Goal: Information Seeking & Learning: Learn about a topic

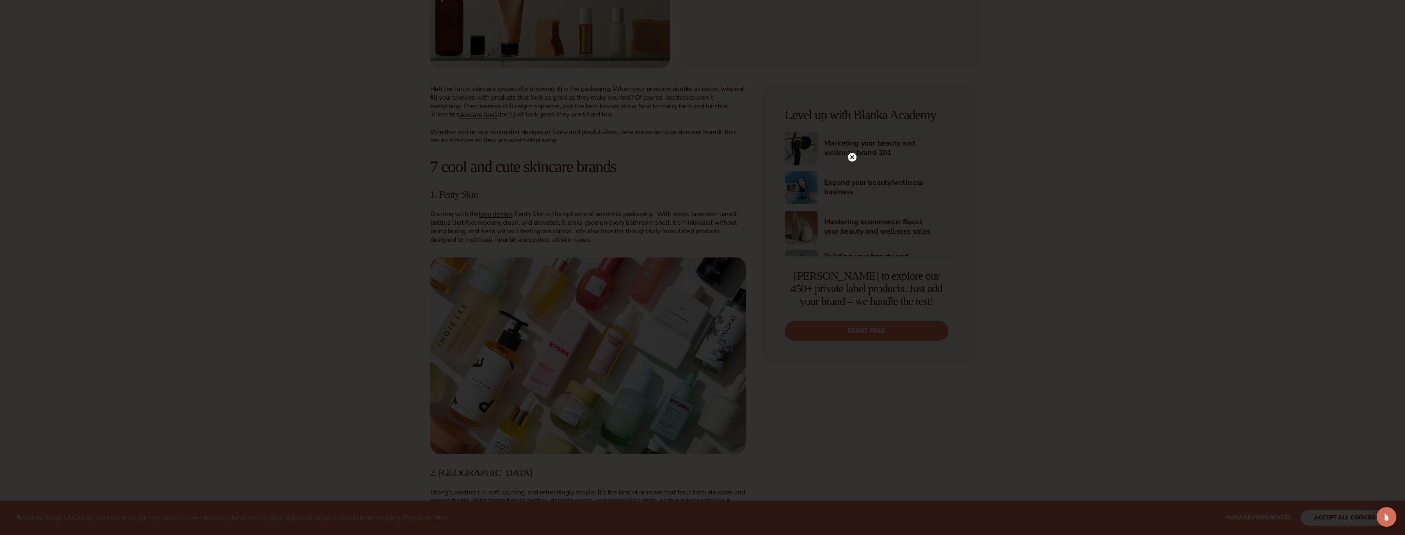
scroll to position [287, 0]
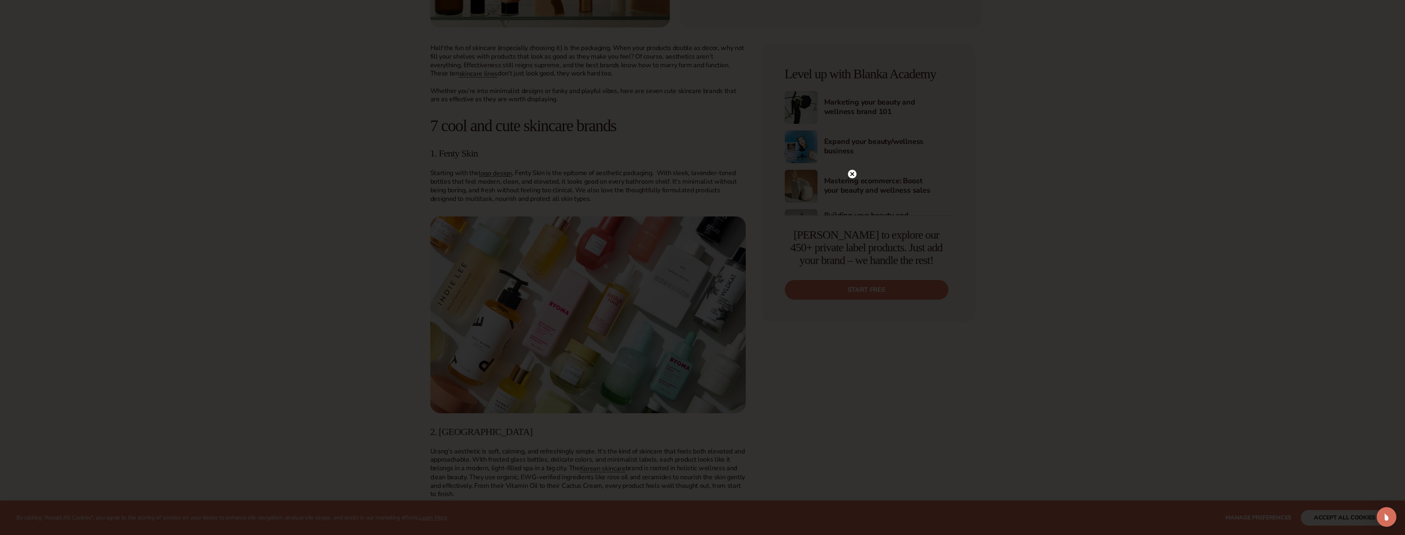
click at [856, 174] on div at bounding box center [702, 267] width 1405 height 535
click at [854, 176] on circle at bounding box center [852, 174] width 9 height 9
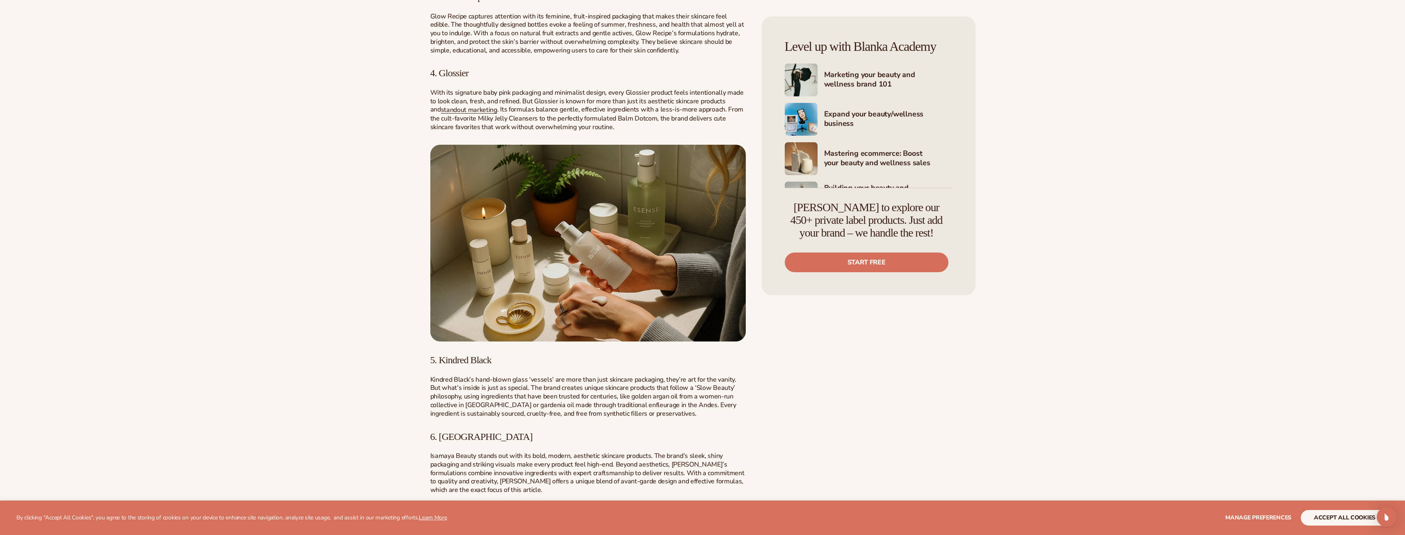
scroll to position [820, 0]
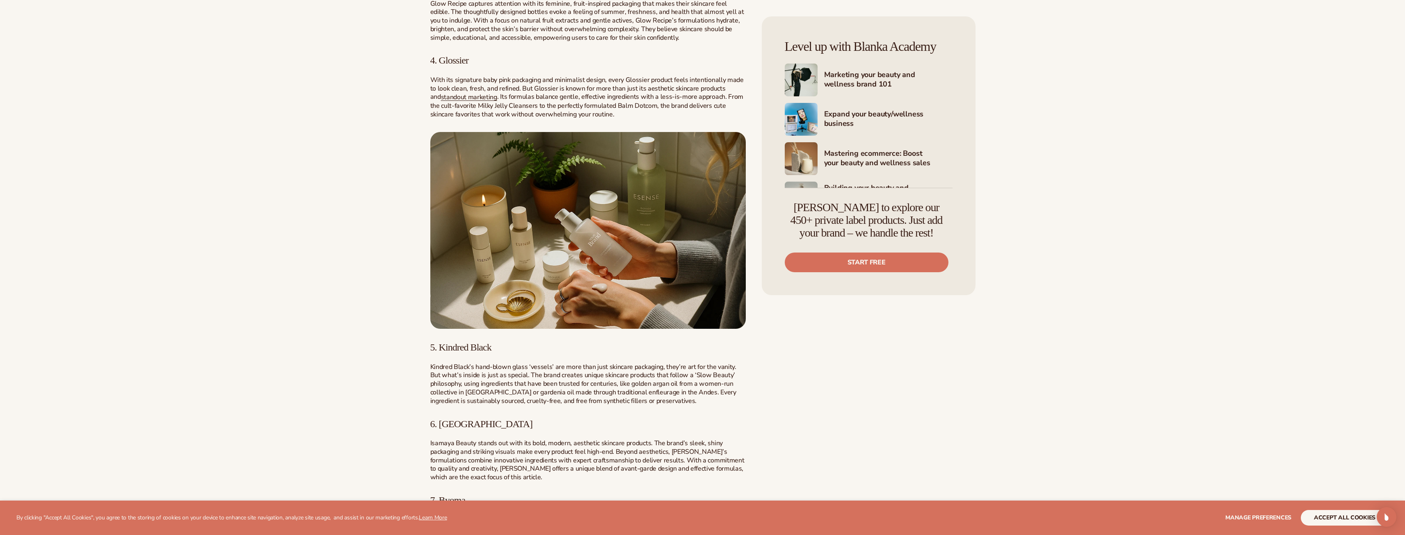
click at [446, 59] on span "4. Glossier" at bounding box center [449, 60] width 38 height 11
copy span "Glossier"
click at [448, 353] on div "Half the fun of skincare (especially choosing it) is the packaging. When your p…" at bounding box center [587, 147] width 315 height 1273
click at [448, 352] on span "5. Kindred Black" at bounding box center [460, 347] width 61 height 11
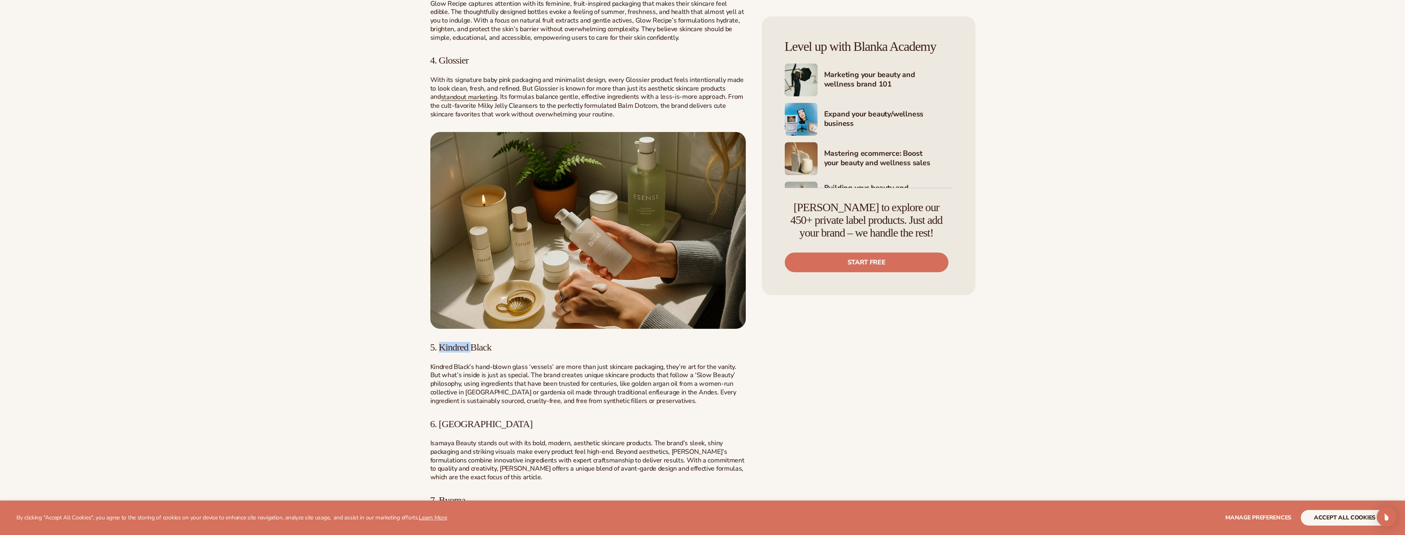
click at [448, 352] on span "5. Kindred Black" at bounding box center [460, 347] width 61 height 11
click at [500, 346] on h3 "5. Kindred Black" at bounding box center [587, 347] width 315 height 11
drag, startPoint x: 489, startPoint y: 349, endPoint x: 440, endPoint y: 342, distance: 49.7
click at [440, 342] on h3 "5. Kindred Black" at bounding box center [587, 347] width 315 height 11
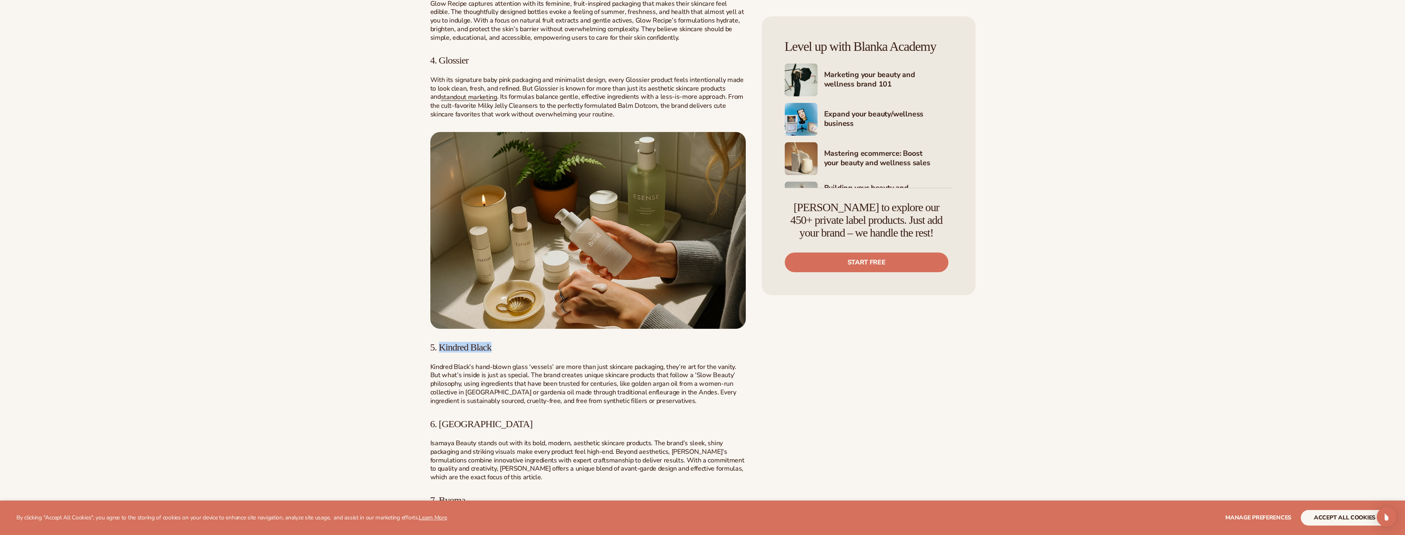
copy span "Kindred Black"
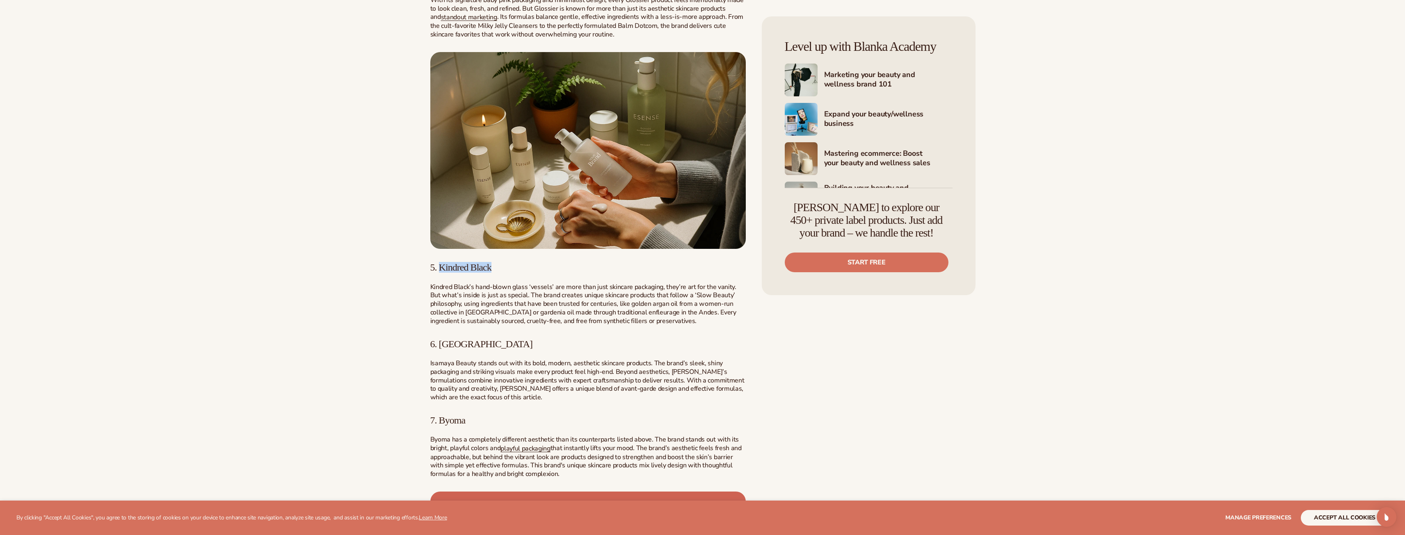
scroll to position [1066, 0]
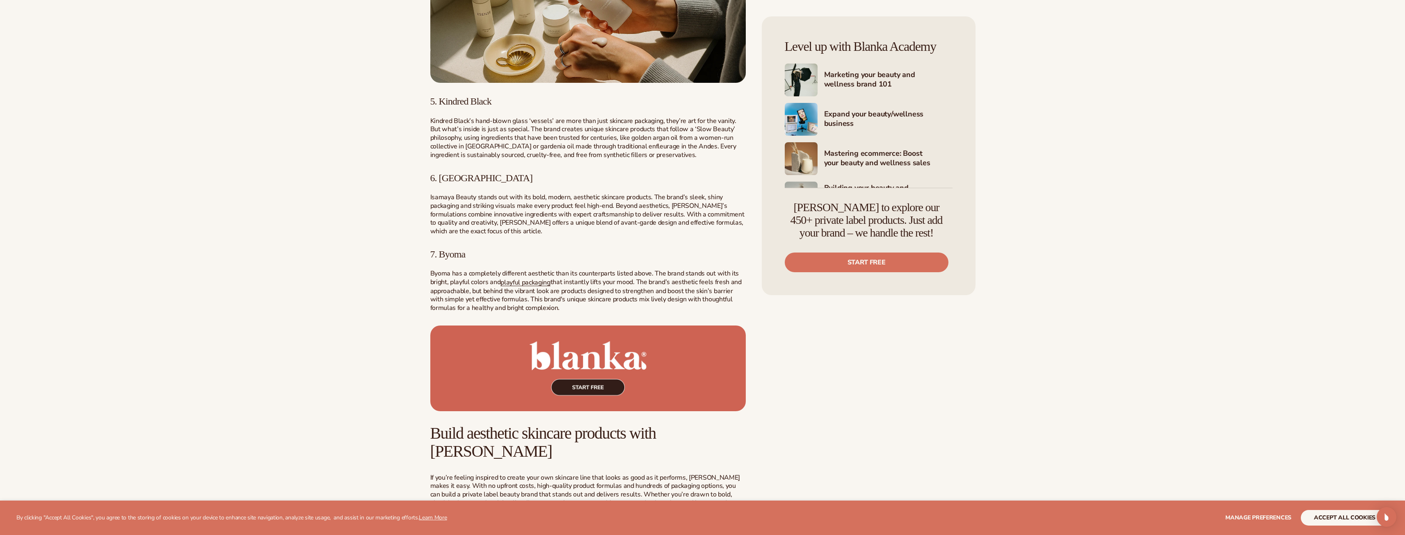
click at [448, 182] on span "6. [GEOGRAPHIC_DATA]" at bounding box center [481, 178] width 103 height 11
copy span "Isamaya"
click at [449, 255] on span "7. Byoma" at bounding box center [447, 254] width 35 height 11
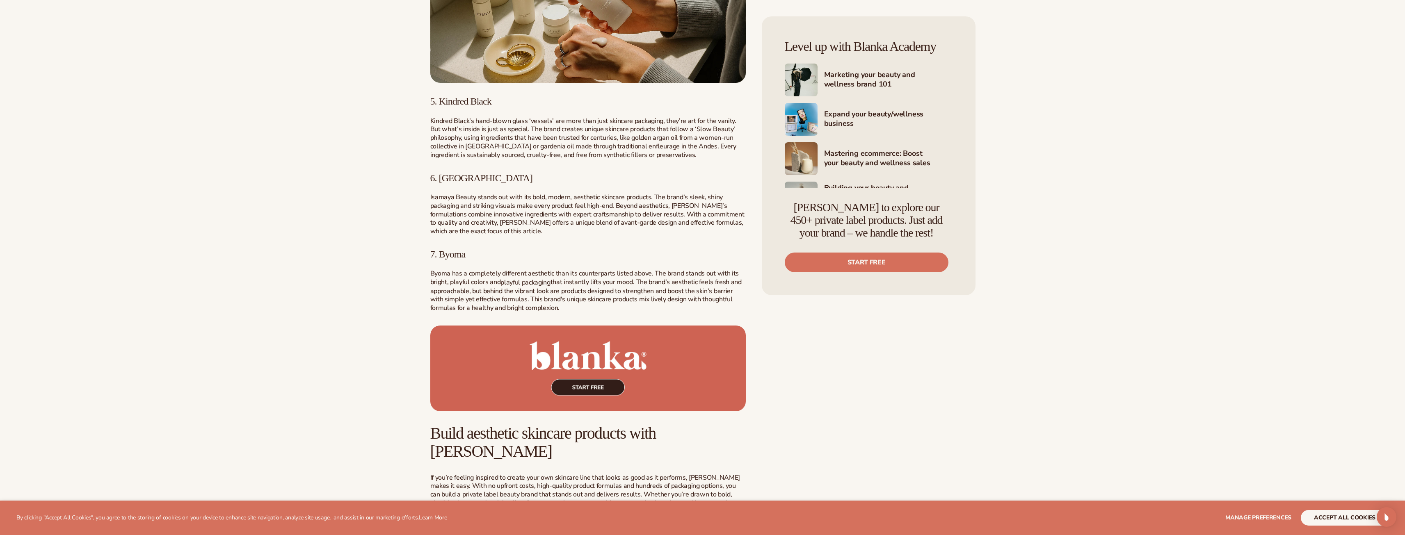
copy span "Byoma"
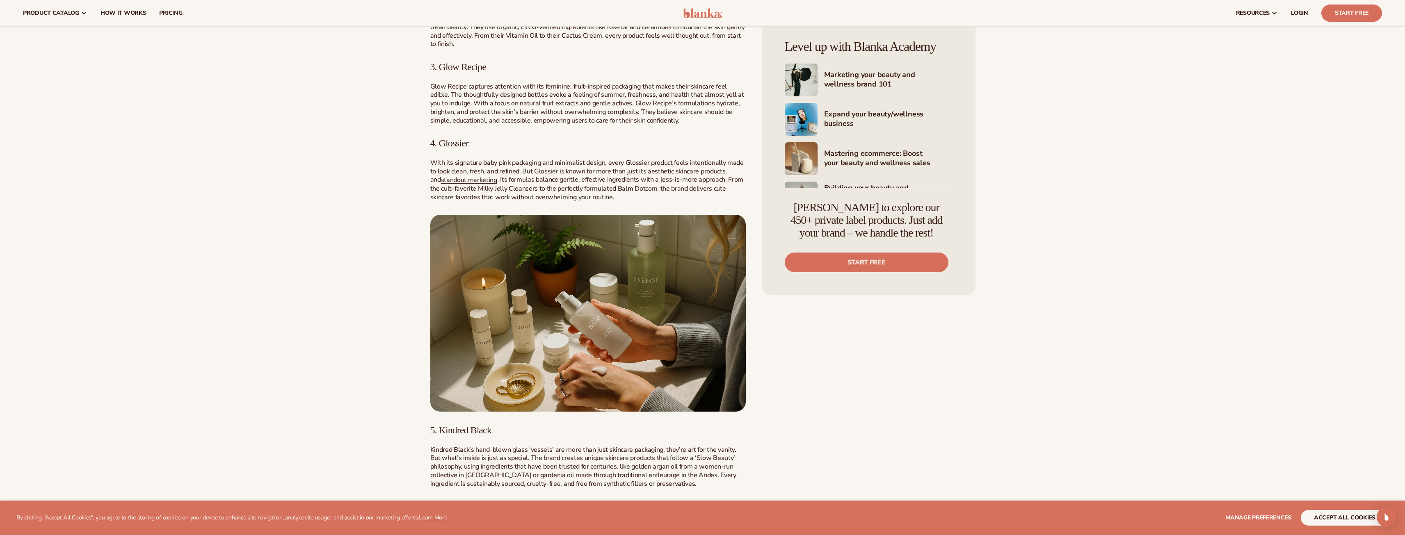
scroll to position [615, 0]
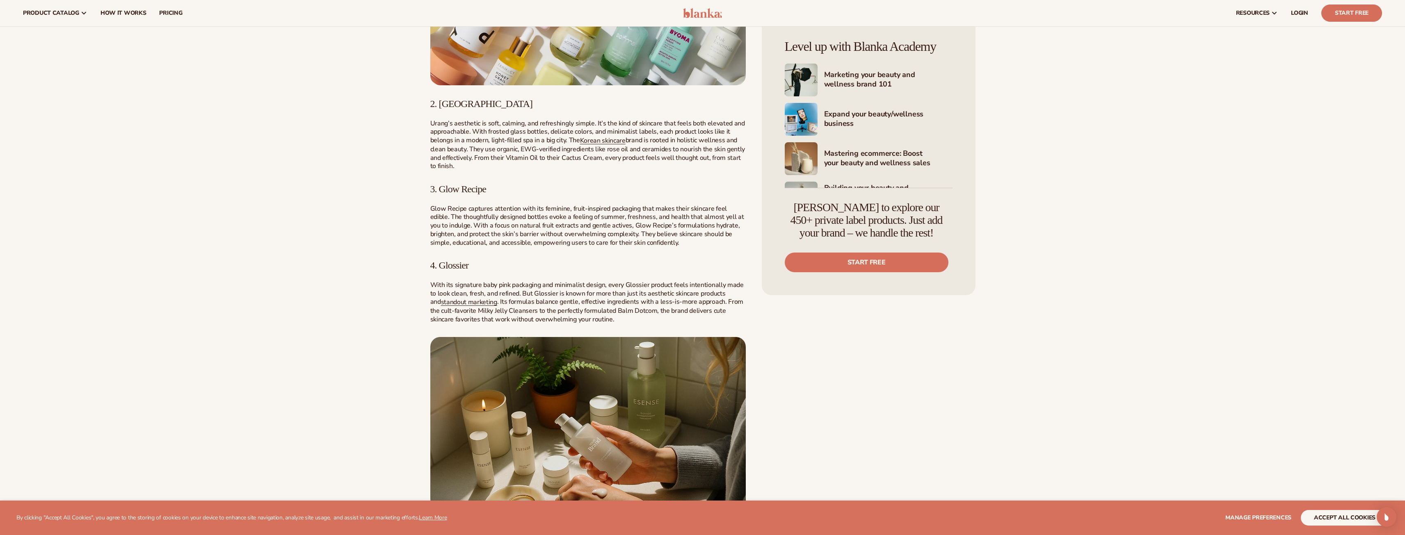
click at [458, 260] on span "4. Glossier" at bounding box center [449, 265] width 38 height 11
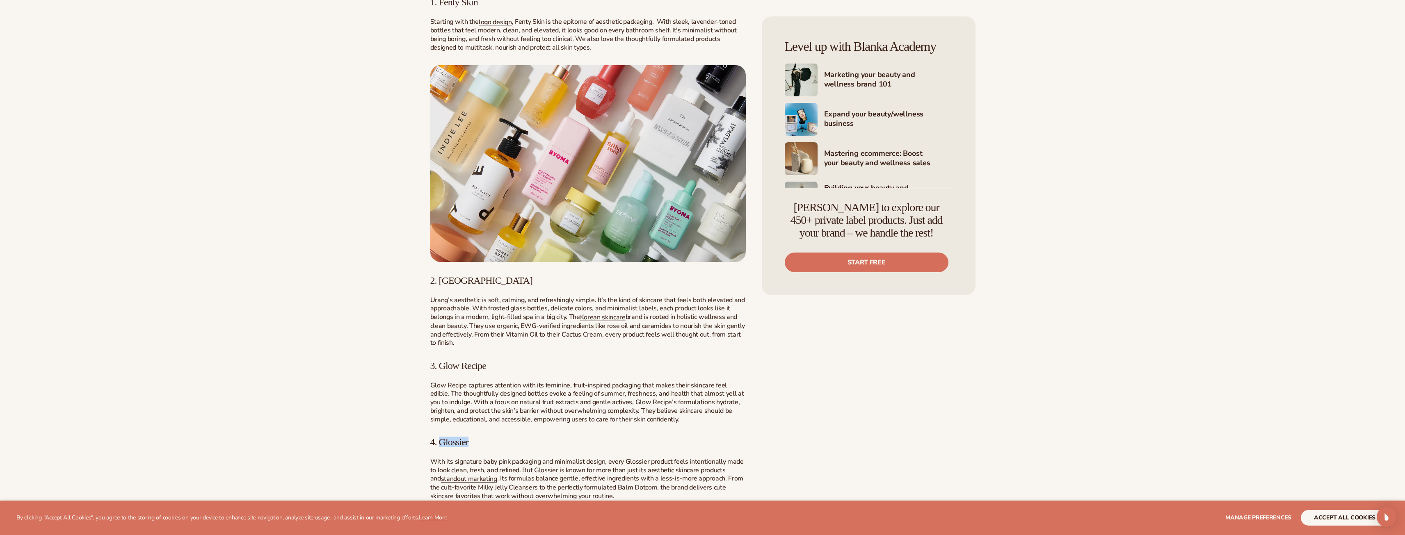
scroll to position [451, 0]
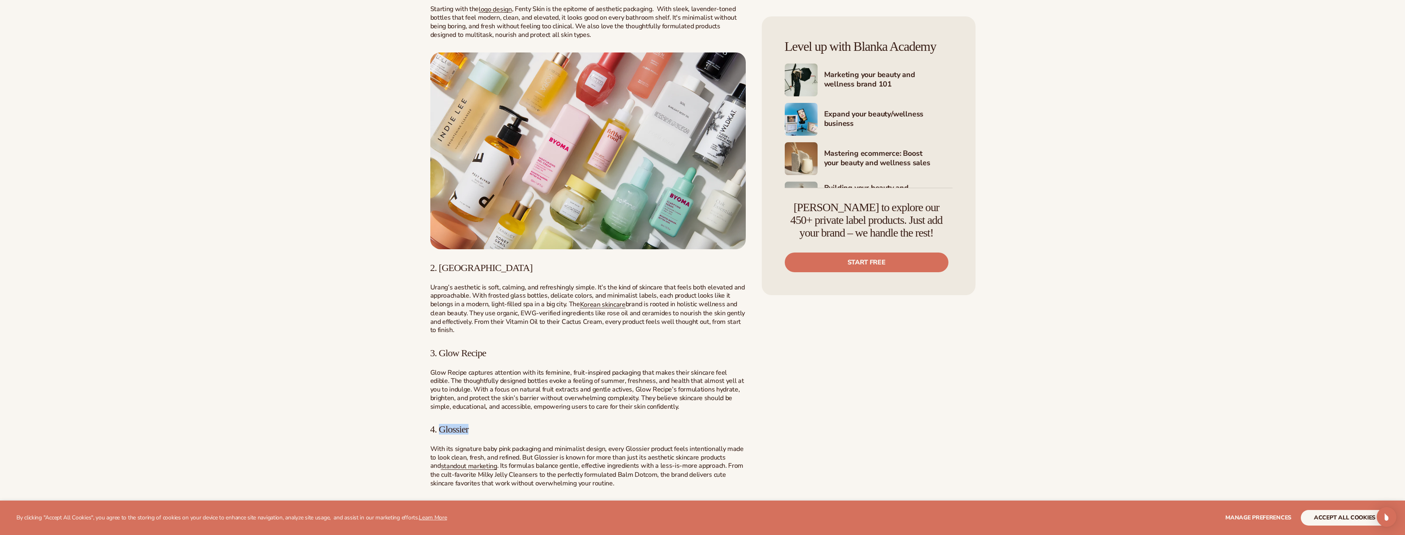
copy span "Glossier"
drag, startPoint x: 504, startPoint y: 351, endPoint x: 440, endPoint y: 350, distance: 63.6
click at [440, 350] on h3 "3. Glow Recipe" at bounding box center [587, 353] width 315 height 11
copy span "Glow Recipe"
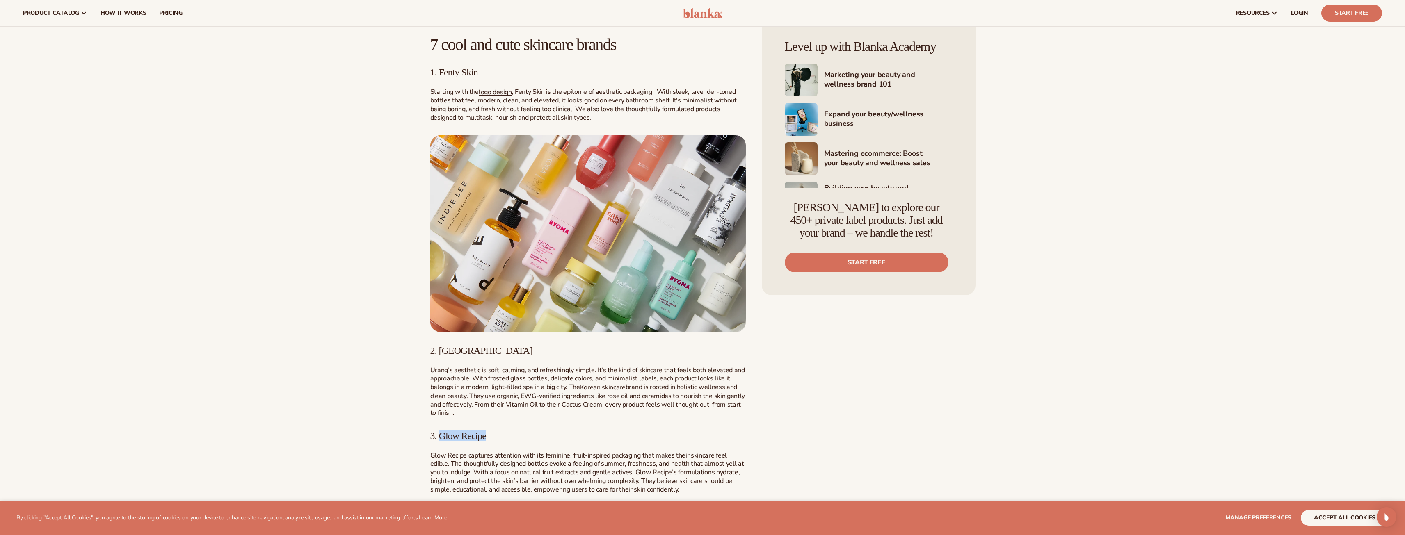
scroll to position [287, 0]
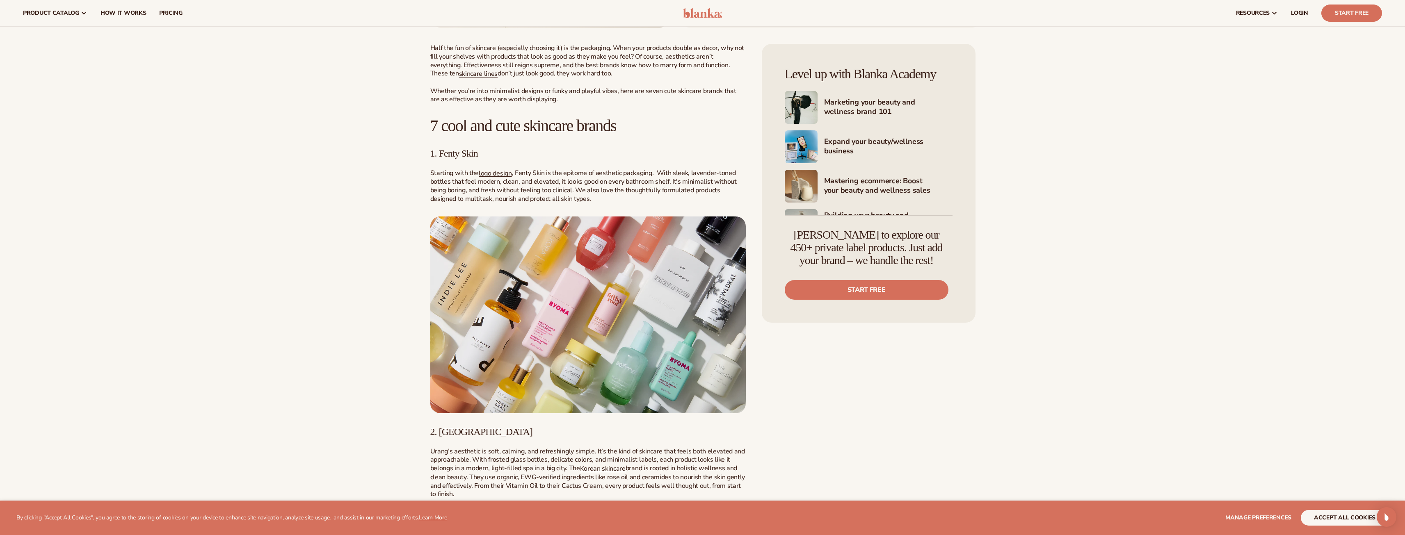
click at [446, 431] on span "2. [GEOGRAPHIC_DATA]" at bounding box center [481, 431] width 103 height 11
copy span "Urang"
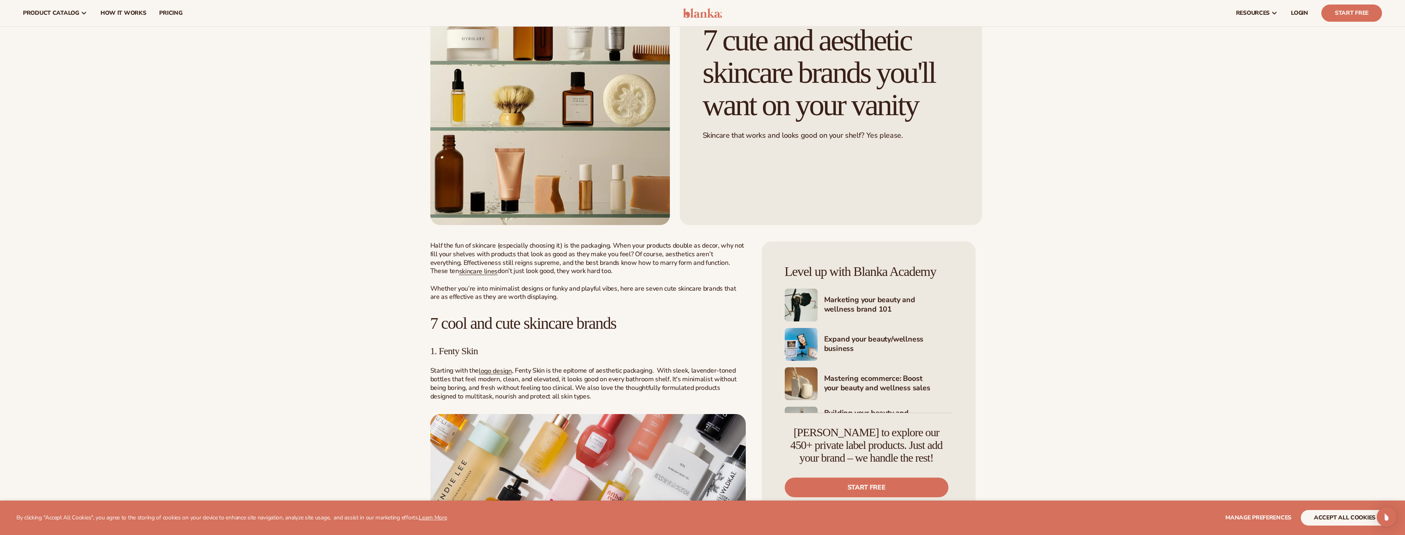
scroll to position [82, 0]
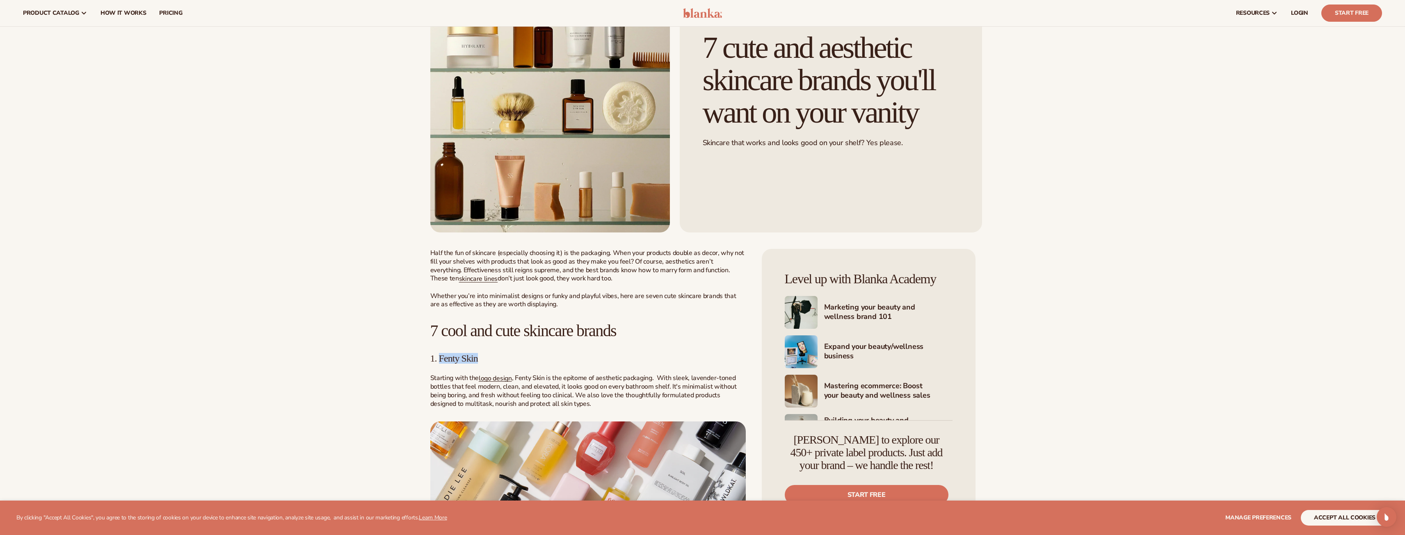
drag, startPoint x: 484, startPoint y: 356, endPoint x: 439, endPoint y: 355, distance: 45.1
click at [439, 355] on h3 "1. Fenty Skin" at bounding box center [587, 358] width 315 height 11
copy span "Fenty Skin"
